Goal: Information Seeking & Learning: Learn about a topic

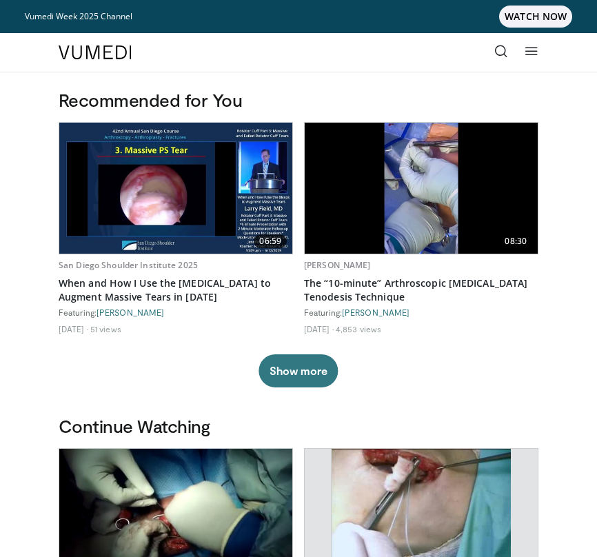
click at [503, 50] on icon at bounding box center [502, 51] width 14 height 14
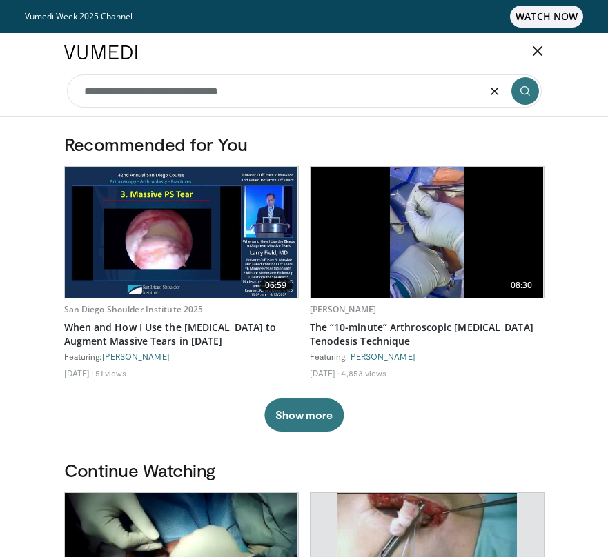
type input "**********"
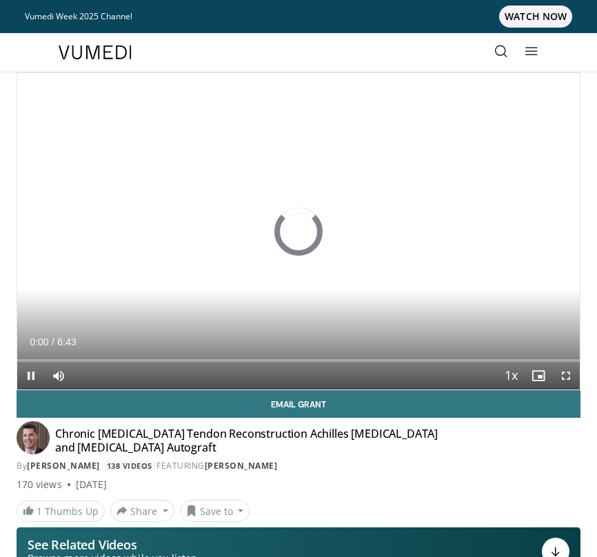
click at [567, 380] on span "Video Player" at bounding box center [567, 376] width 28 height 28
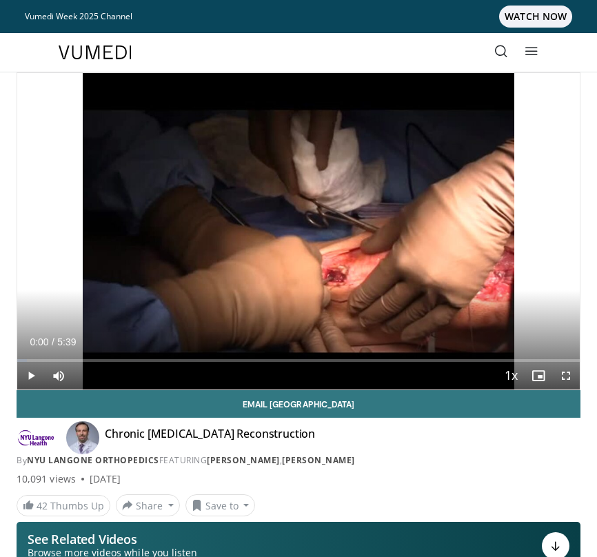
click at [34, 382] on span "Video Player" at bounding box center [31, 376] width 28 height 28
click at [571, 381] on span "Video Player" at bounding box center [567, 376] width 28 height 28
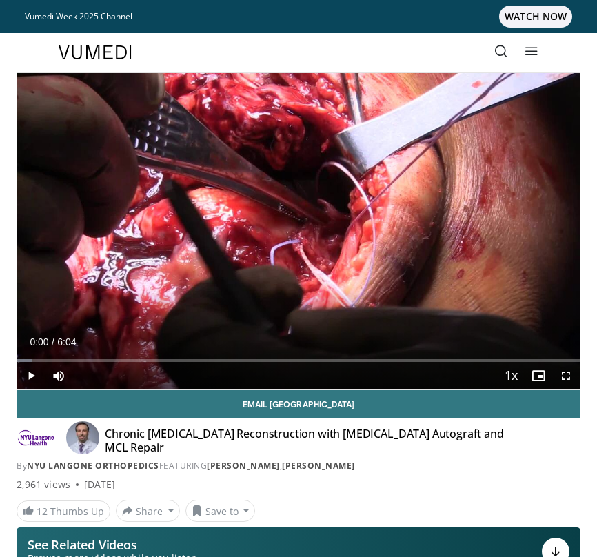
click at [34, 380] on span "Video Player" at bounding box center [31, 376] width 28 height 28
click at [571, 370] on span "Video Player" at bounding box center [567, 376] width 28 height 28
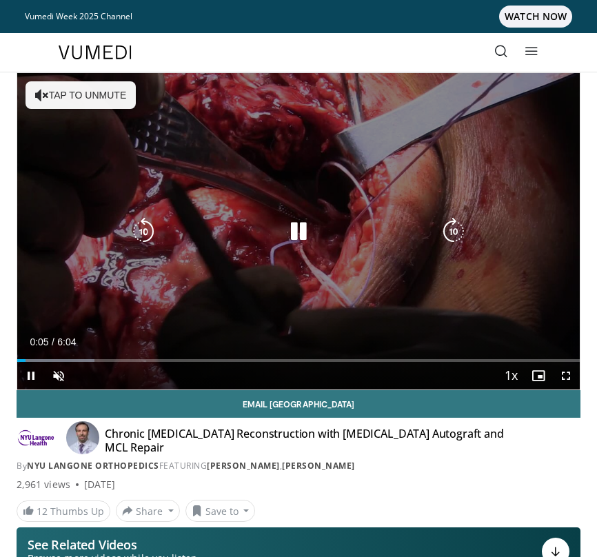
click at [344, 224] on div "Video Player" at bounding box center [299, 232] width 338 height 28
